Goal: Information Seeking & Learning: Understand process/instructions

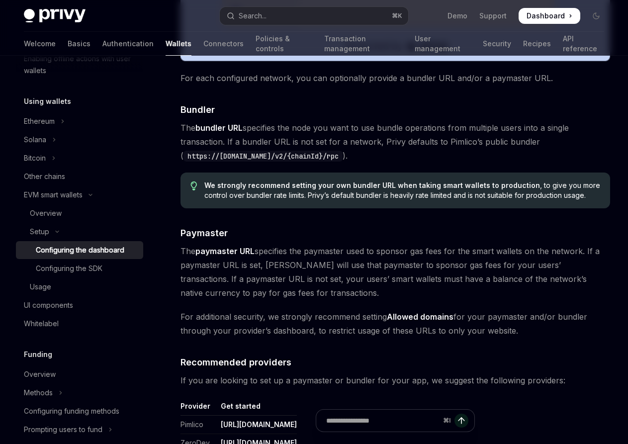
scroll to position [877, 0]
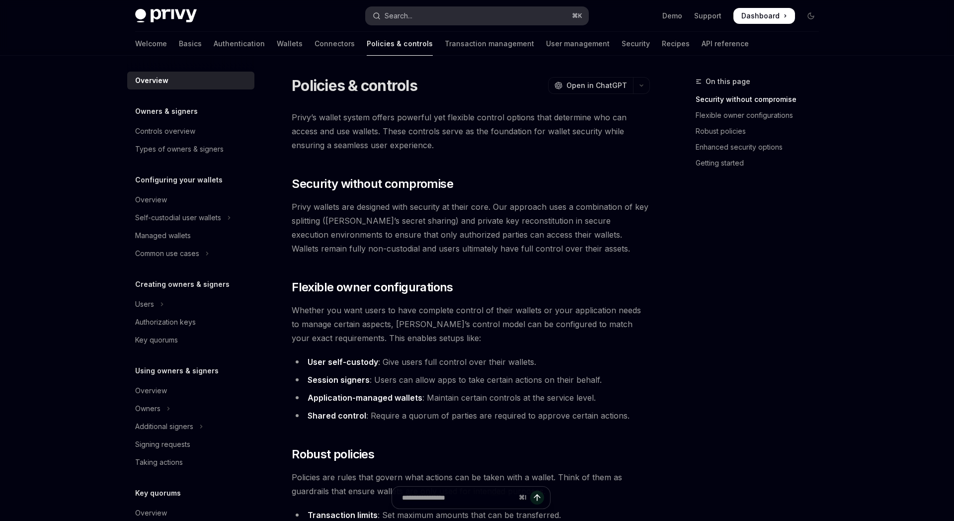
click at [452, 12] on button "Search... ⌘ K" at bounding box center [477, 16] width 223 height 18
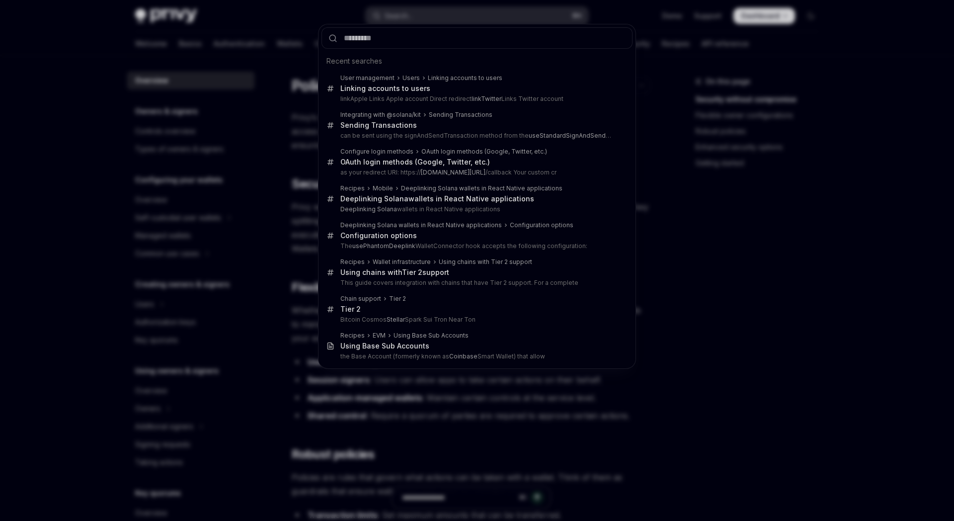
type input "*"
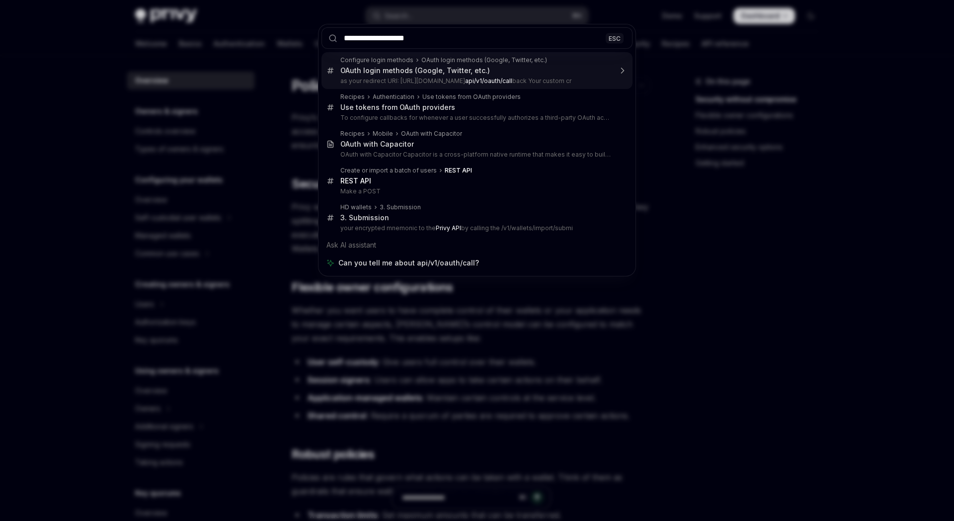
type input "**********"
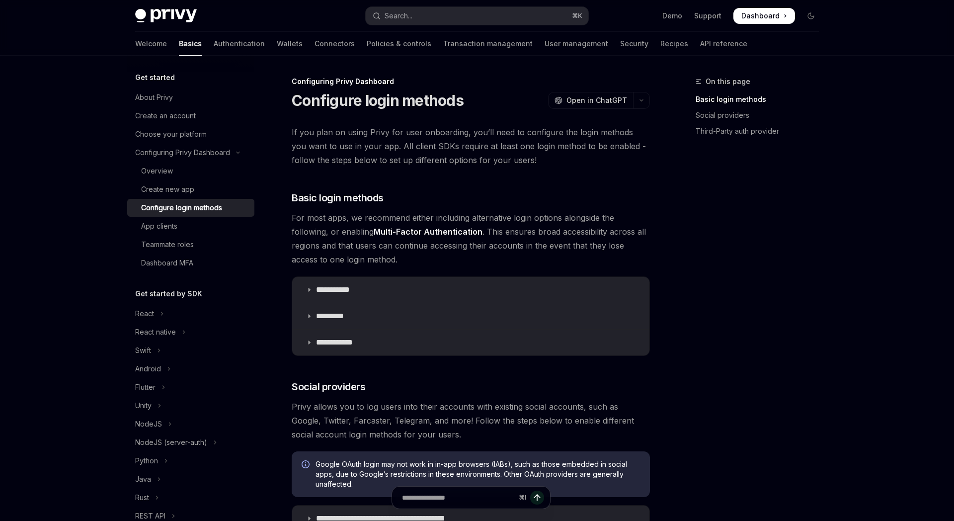
click at [218, 208] on div "Configure login methods" at bounding box center [181, 208] width 81 height 12
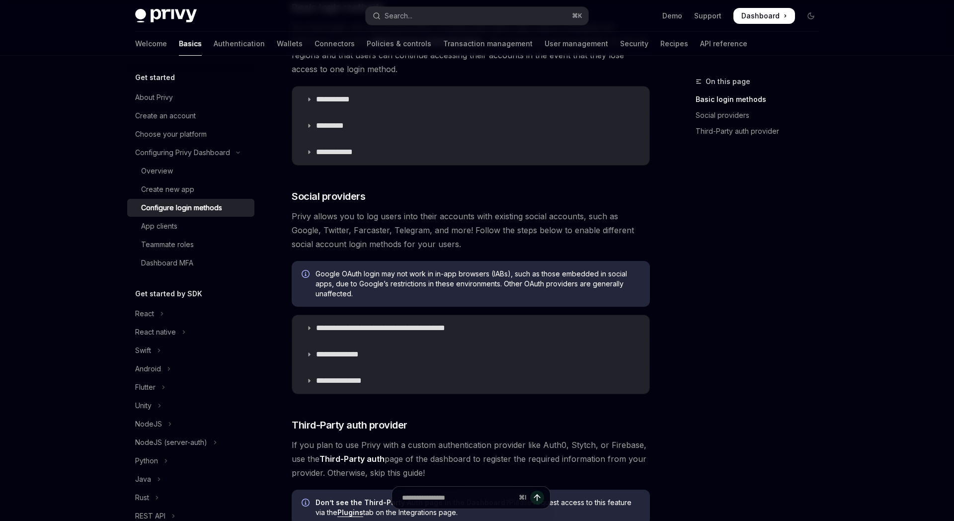
scroll to position [202, 0]
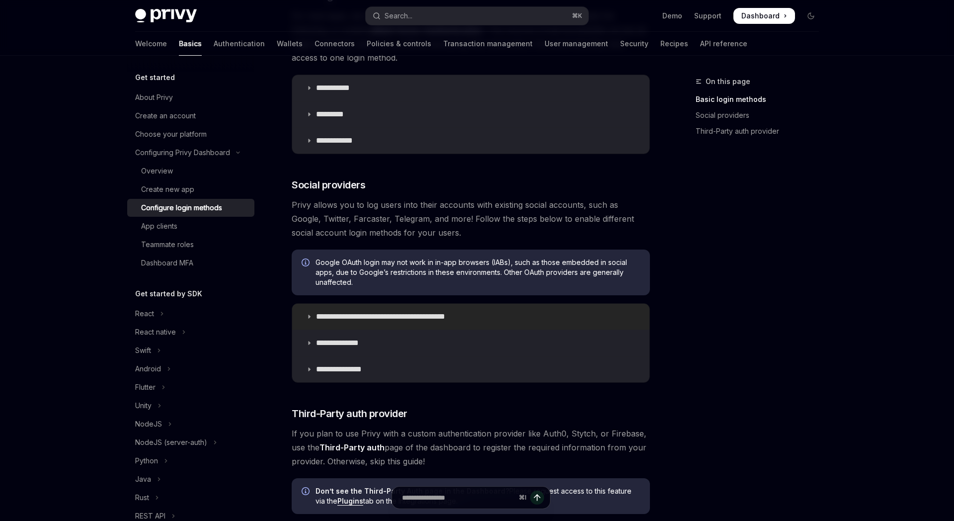
click at [397, 315] on p "**********" at bounding box center [398, 317] width 164 height 10
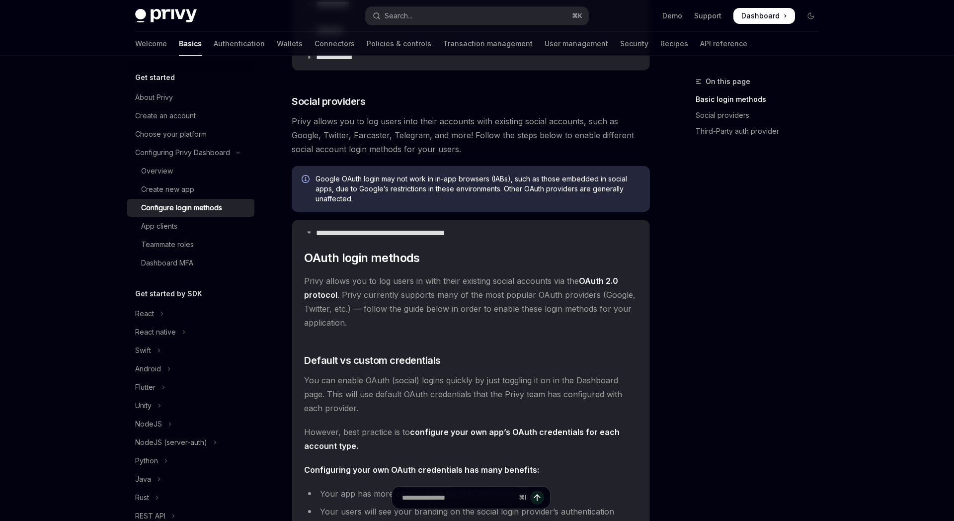
scroll to position [192, 0]
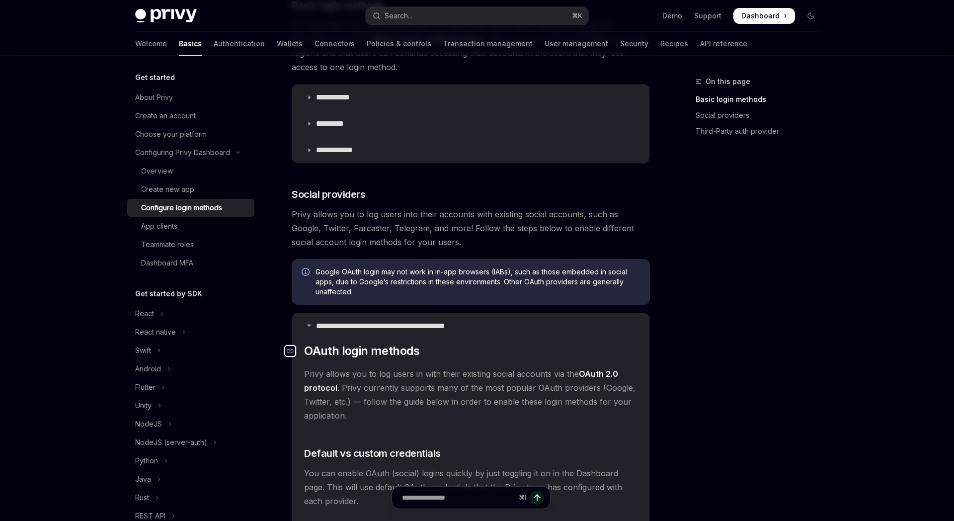
click at [292, 352] on icon "Navigate to header" at bounding box center [290, 351] width 7 height 4
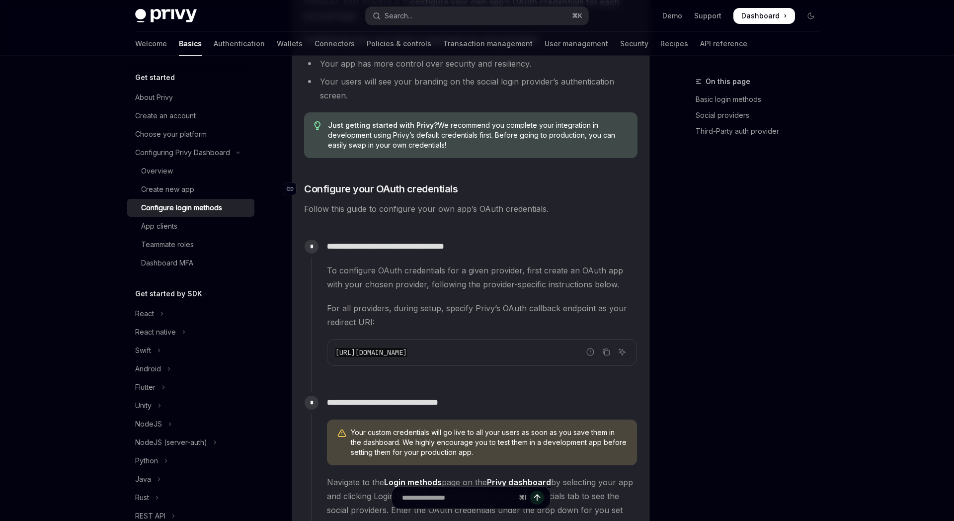
scroll to position [715, 0]
click at [604, 353] on icon "Copy the contents from the code block" at bounding box center [606, 352] width 8 height 8
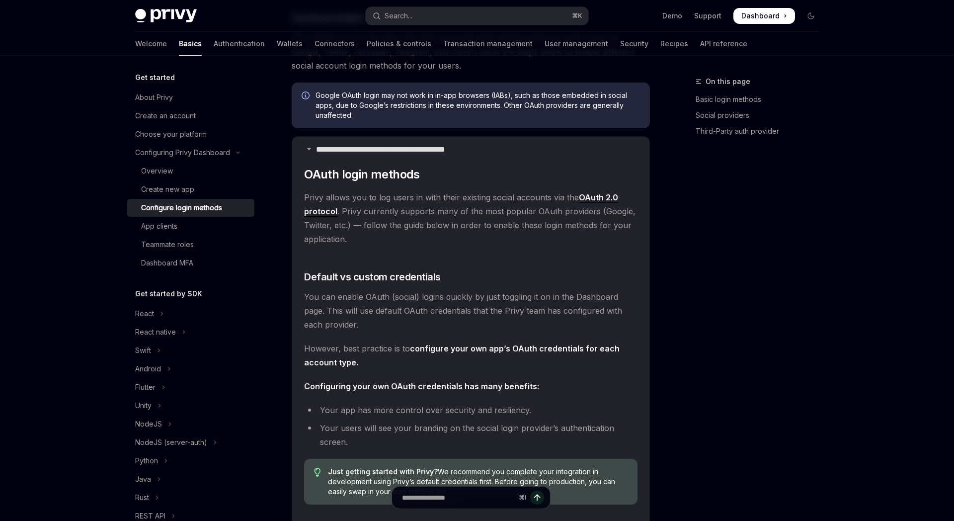
scroll to position [369, 0]
click at [290, 173] on icon "Navigate to header" at bounding box center [290, 174] width 7 height 6
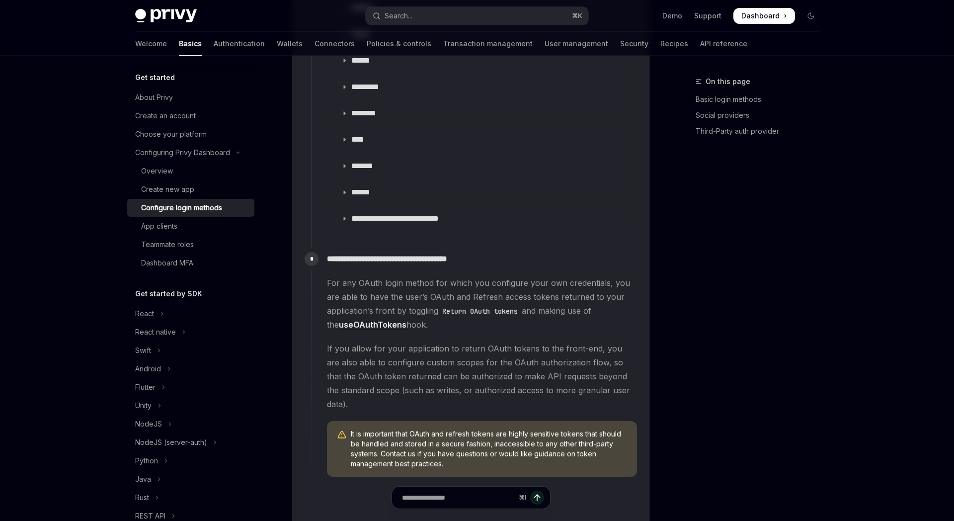
scroll to position [0, 0]
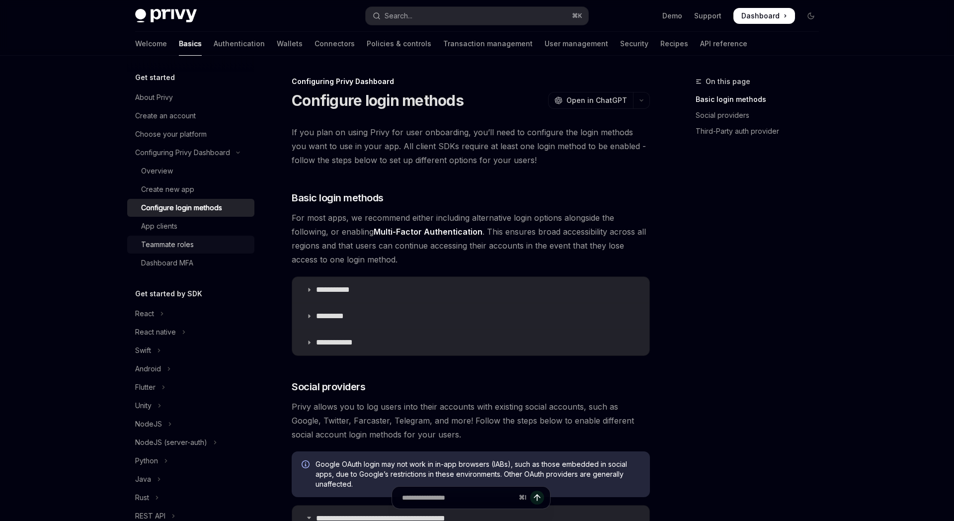
click at [200, 250] on div "Teammate roles" at bounding box center [194, 245] width 107 height 12
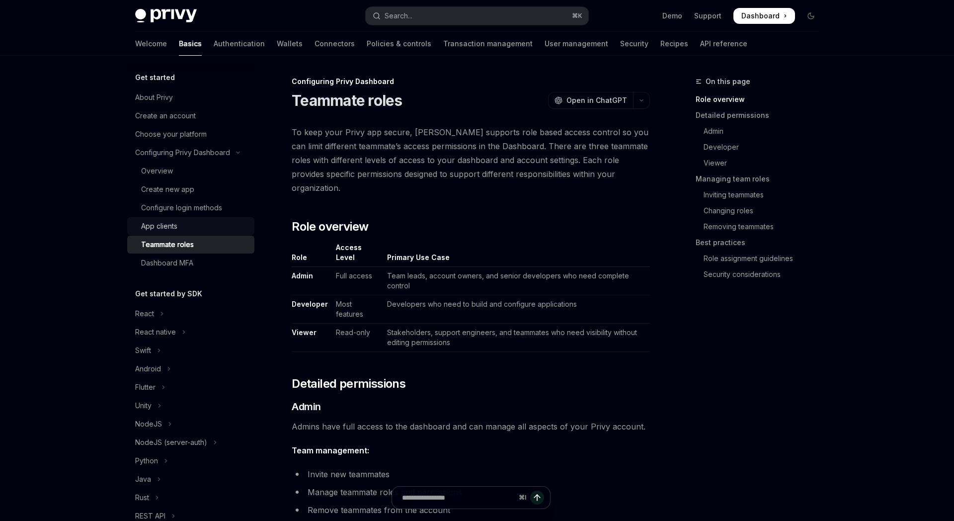
click at [198, 230] on div "App clients" at bounding box center [194, 226] width 107 height 12
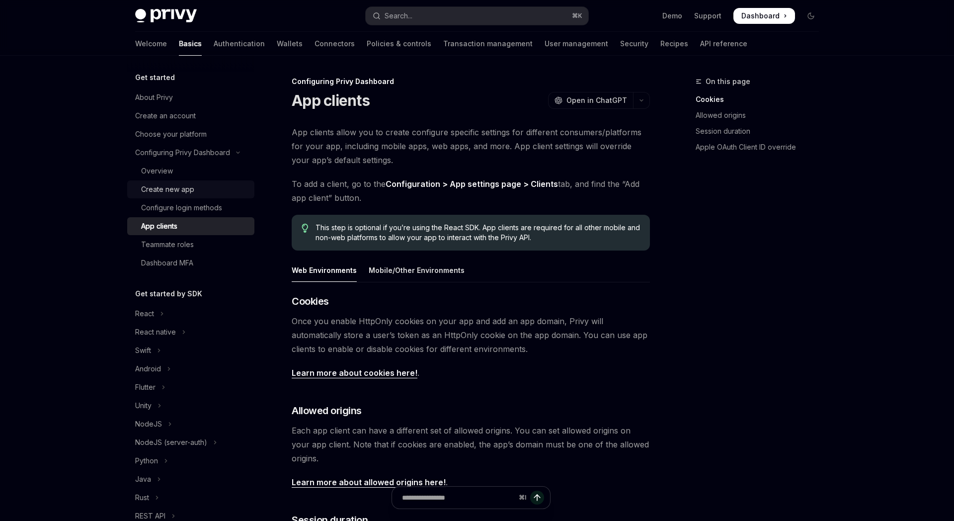
click at [198, 195] on link "Create new app" at bounding box center [190, 189] width 127 height 18
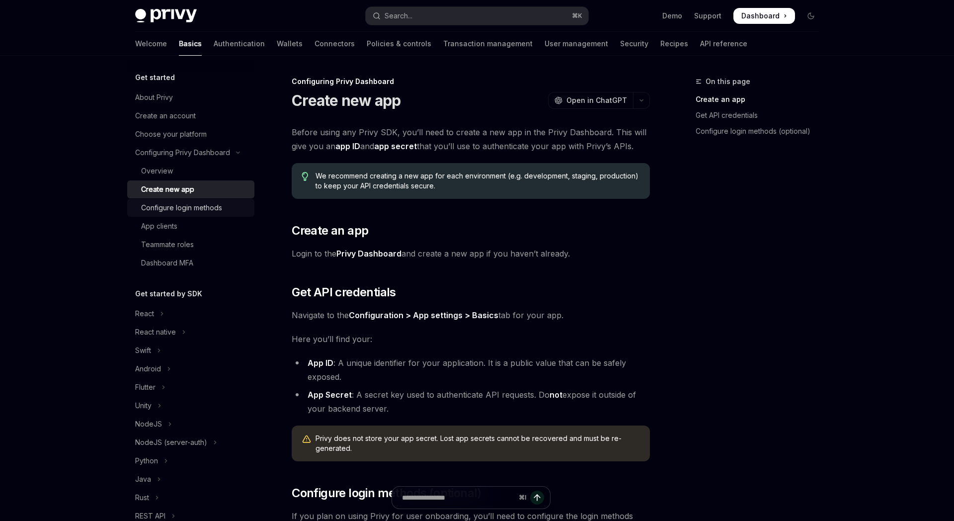
click at [198, 202] on div "Configure login methods" at bounding box center [181, 208] width 81 height 12
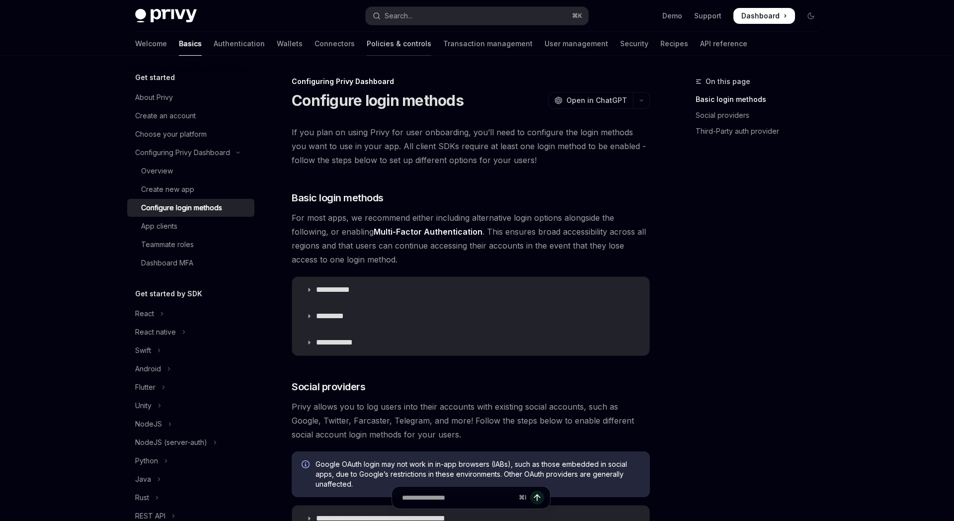
type textarea "*"
